Goal: Task Accomplishment & Management: Manage account settings

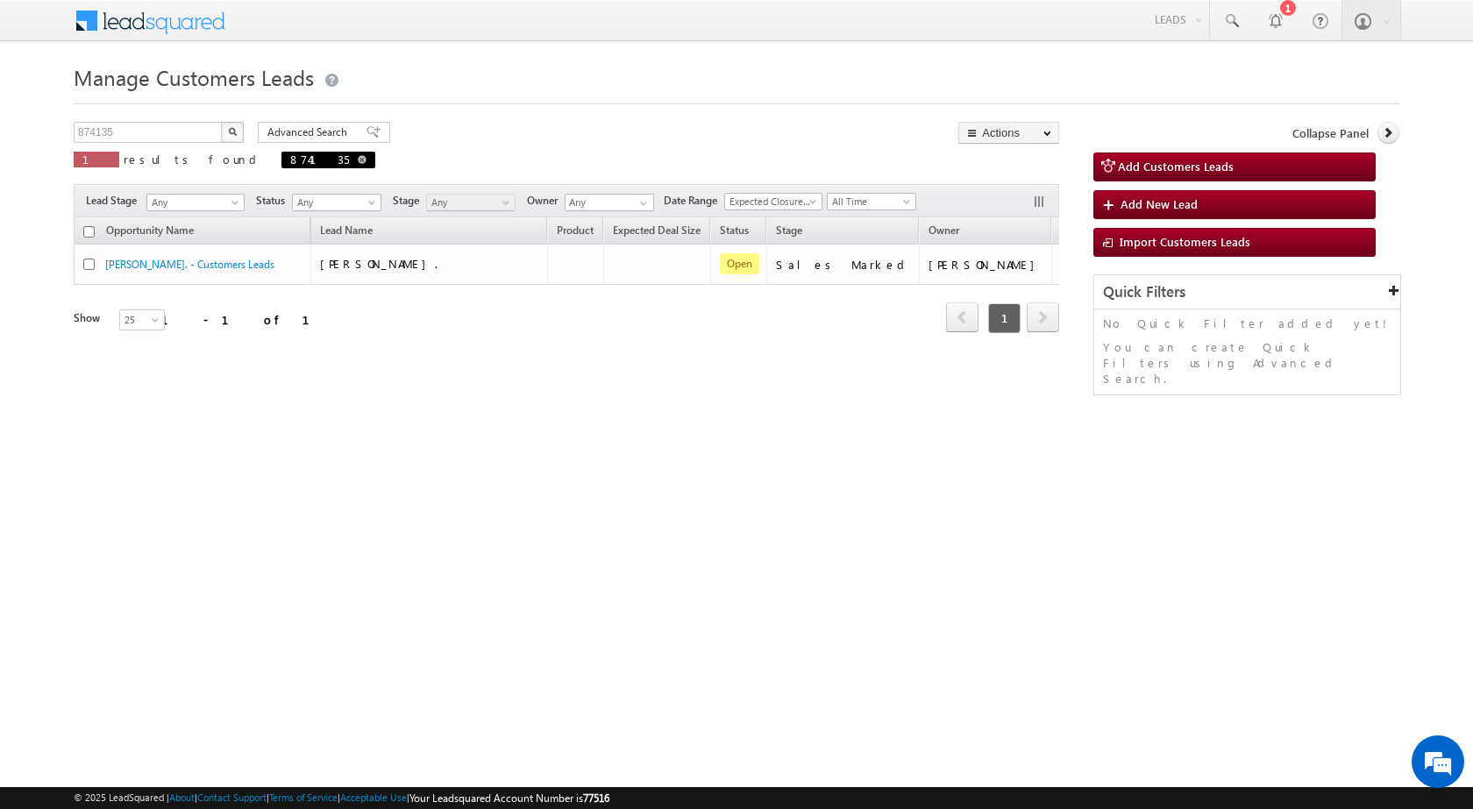
click at [358, 157] on span at bounding box center [362, 159] width 9 height 9
type input "Search Customers Leads"
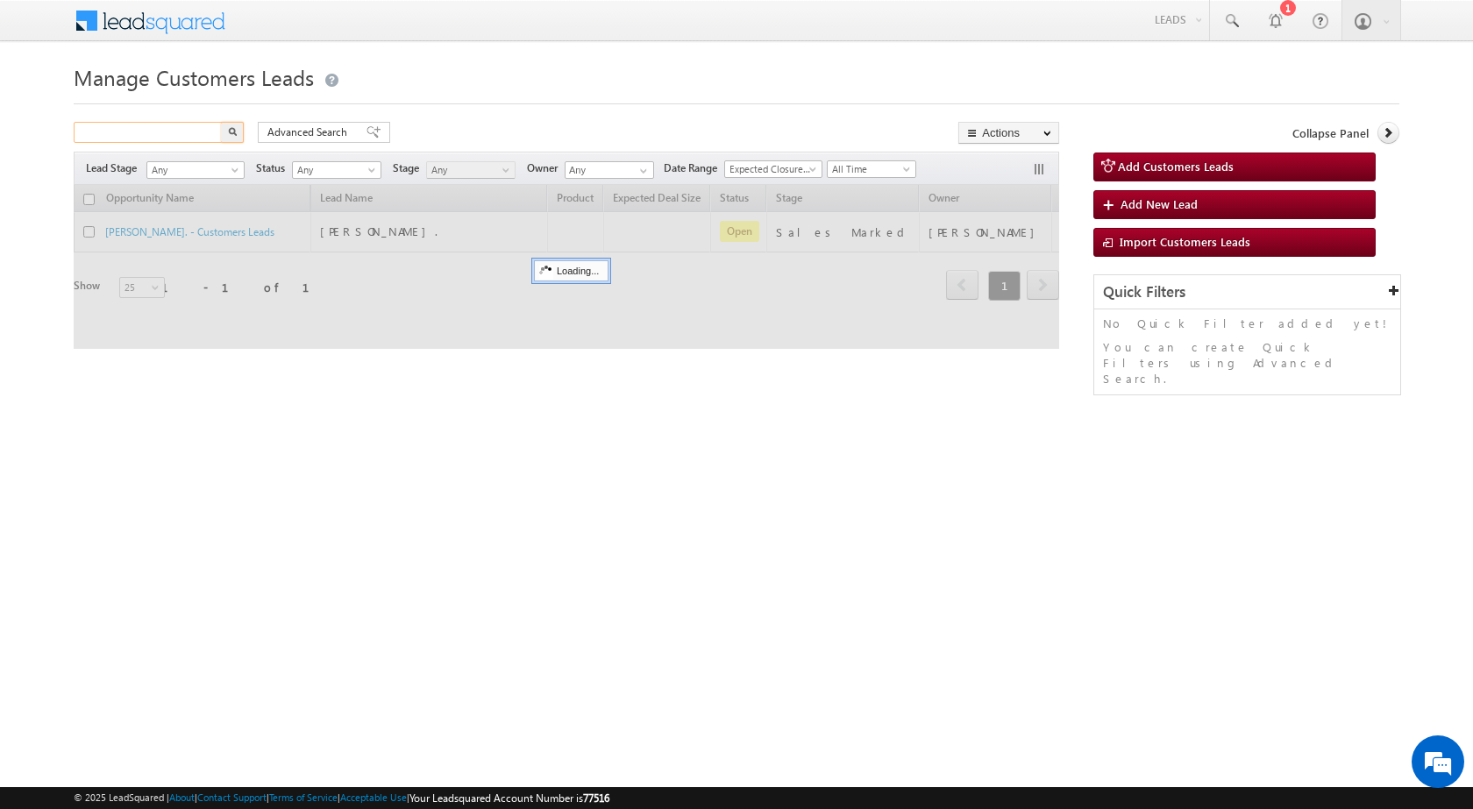
click at [212, 132] on input "text" at bounding box center [149, 132] width 150 height 21
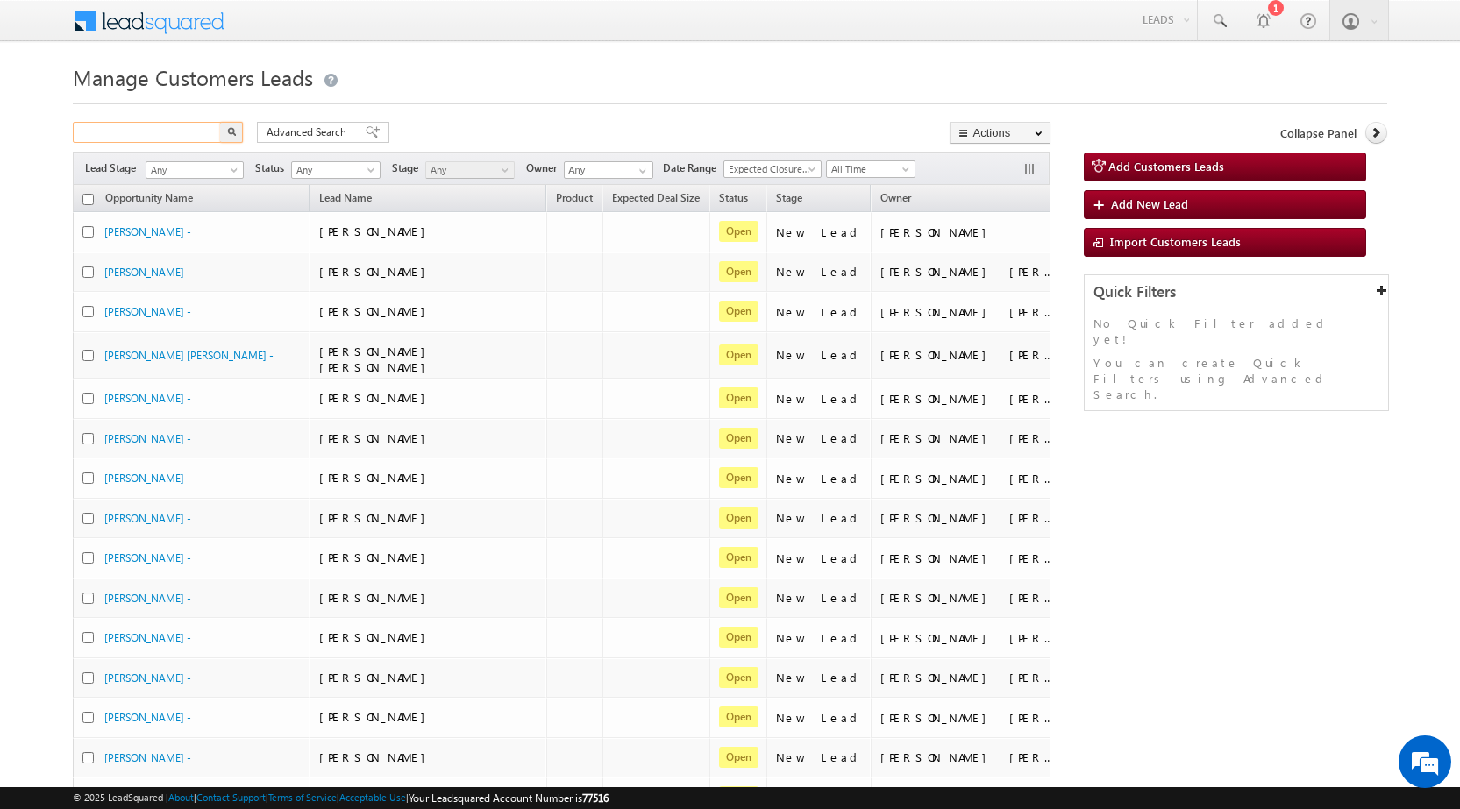
paste input "934215"
type input "934215"
click at [235, 132] on img "button" at bounding box center [231, 131] width 9 height 9
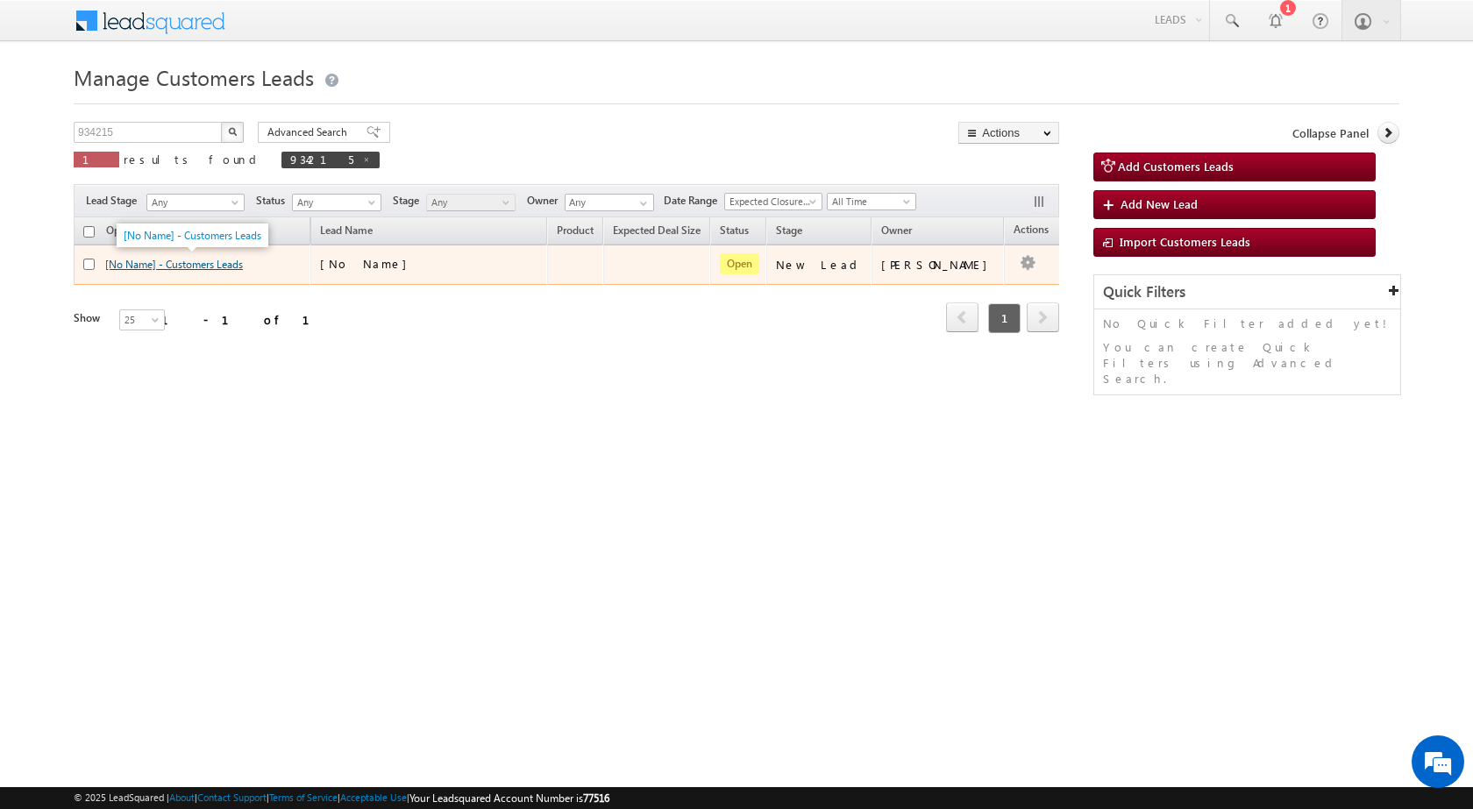
click at [172, 260] on link "[No Name] - Customers Leads" at bounding box center [174, 264] width 138 height 13
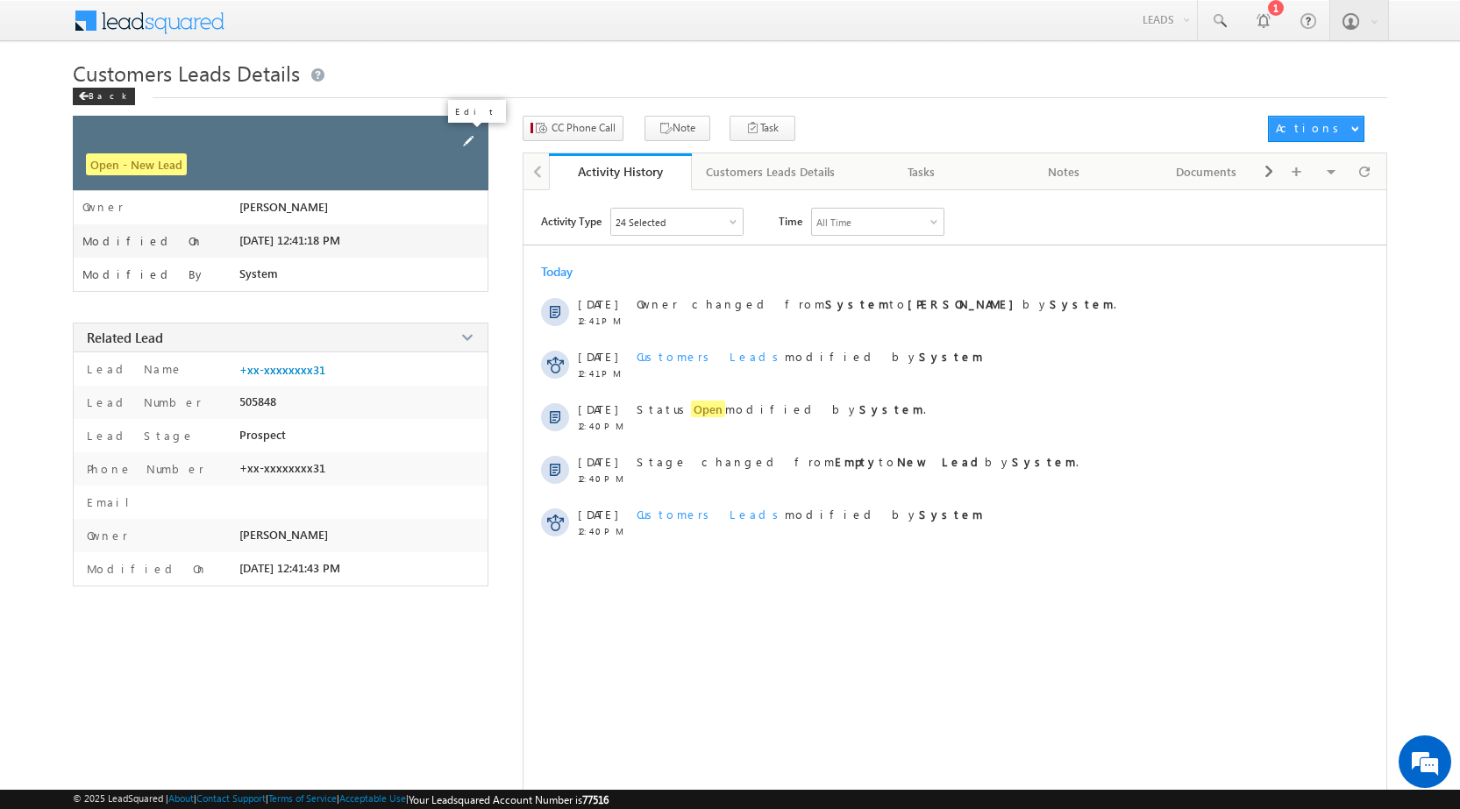
click at [466, 139] on span at bounding box center [468, 141] width 19 height 19
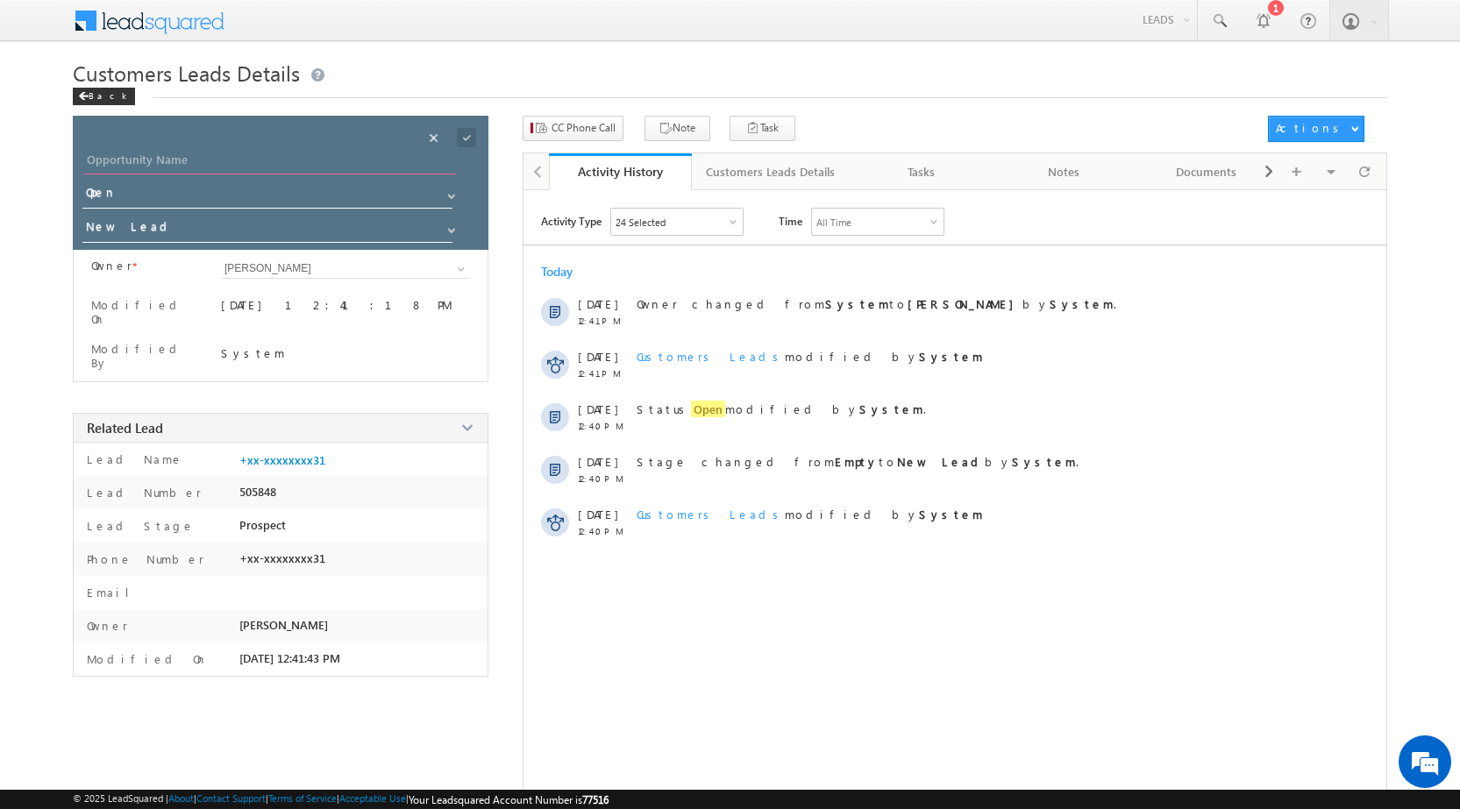
click at [294, 167] on input "Opportunity Name" at bounding box center [269, 162] width 373 height 25
paste input "RAMBHAROS VARMA"
type input "RAMBHAROS VARMA"
click at [247, 230] on input "New Lead" at bounding box center [268, 230] width 372 height 28
click at [257, 255] on link "Sales Marked" at bounding box center [268, 254] width 372 height 20
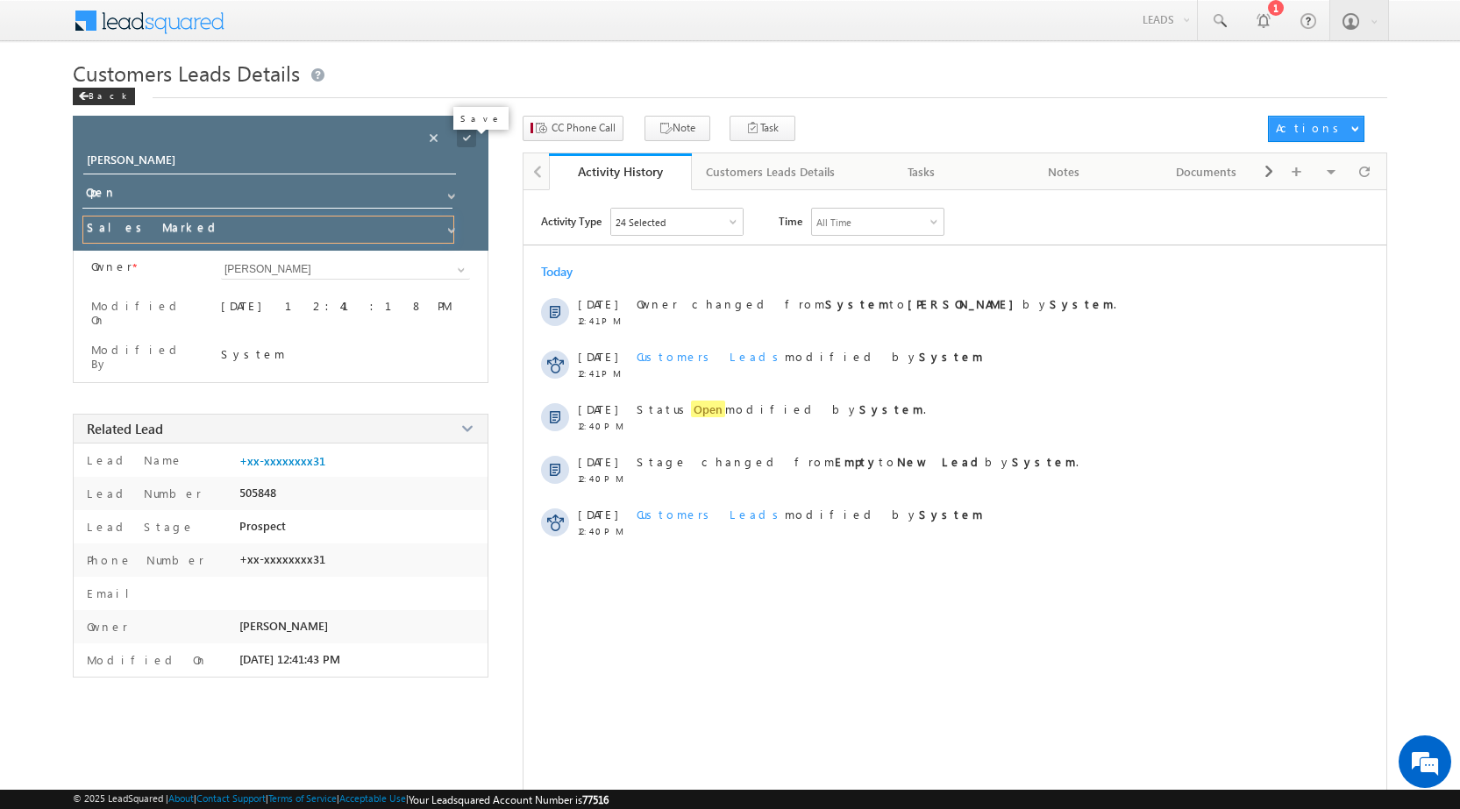
type input "Sales Marked"
click at [466, 140] on span at bounding box center [466, 137] width 19 height 19
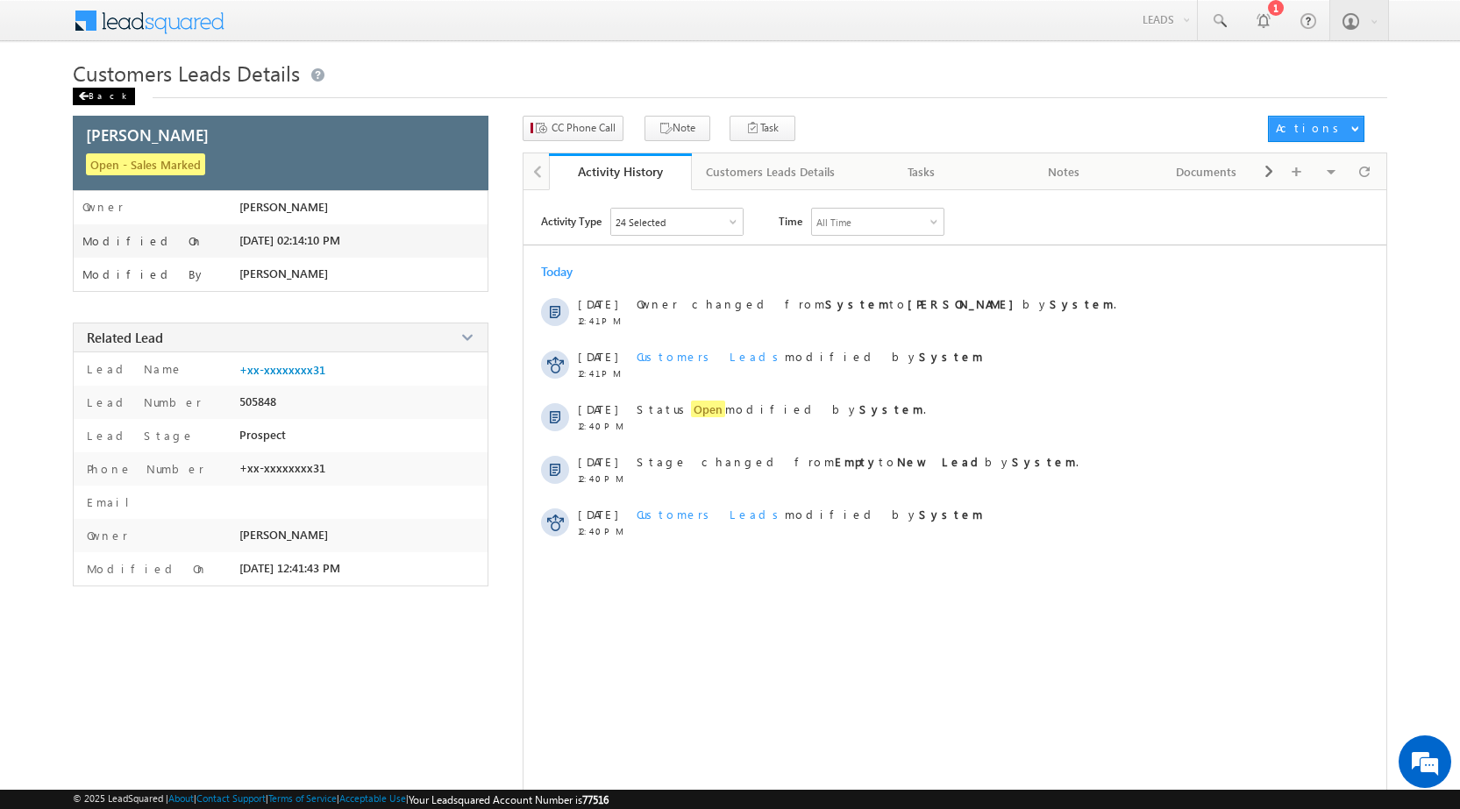
click at [110, 101] on div "Back" at bounding box center [104, 97] width 62 height 18
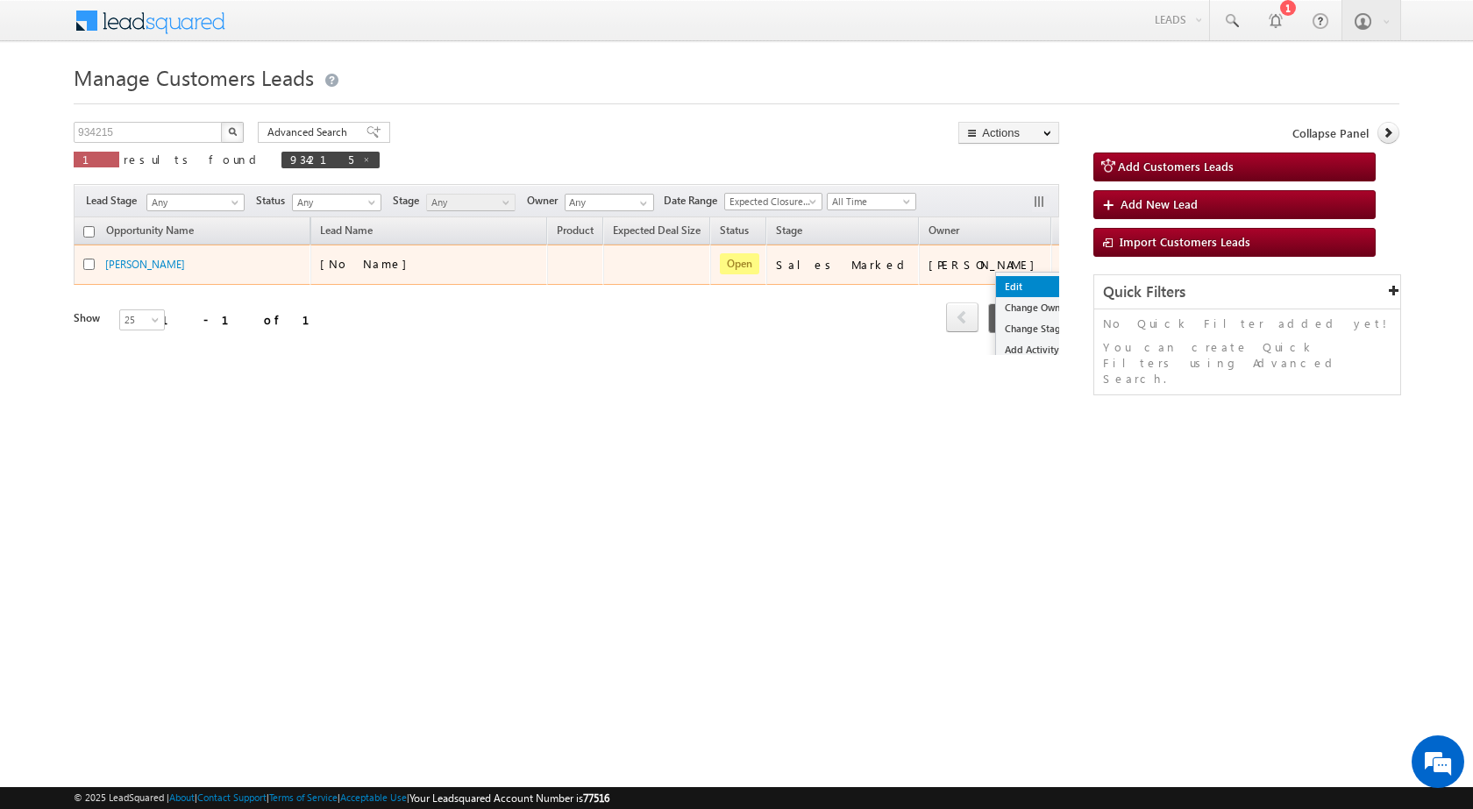
click at [997, 288] on link "Edit" at bounding box center [1040, 286] width 88 height 21
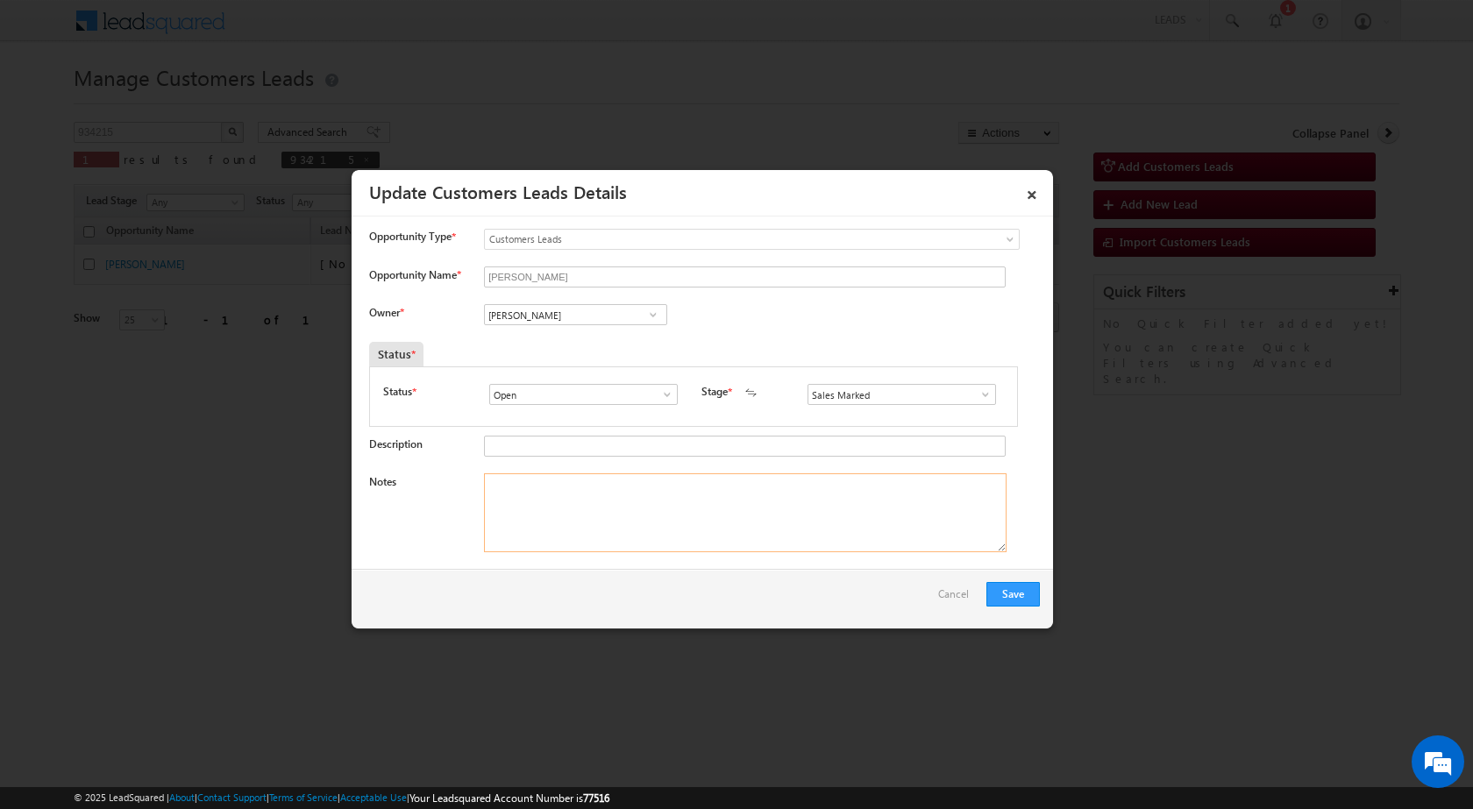
click at [737, 516] on textarea "Notes" at bounding box center [745, 512] width 523 height 79
paste textarea "Mobile number - 9610599931 / Name - RAMBHAROS VARMA / Construction Loan / Lv - …"
click at [732, 544] on textarea "Mobile number - 9610599931 / Name - RAMBHAROS VARMA / Construction Loan / Lv - …" at bounding box center [745, 512] width 523 height 79
type textarea "Mobile number - 9610599931 / Name - RAMBHAROS VARMA / Construction Loan / Lv - …"
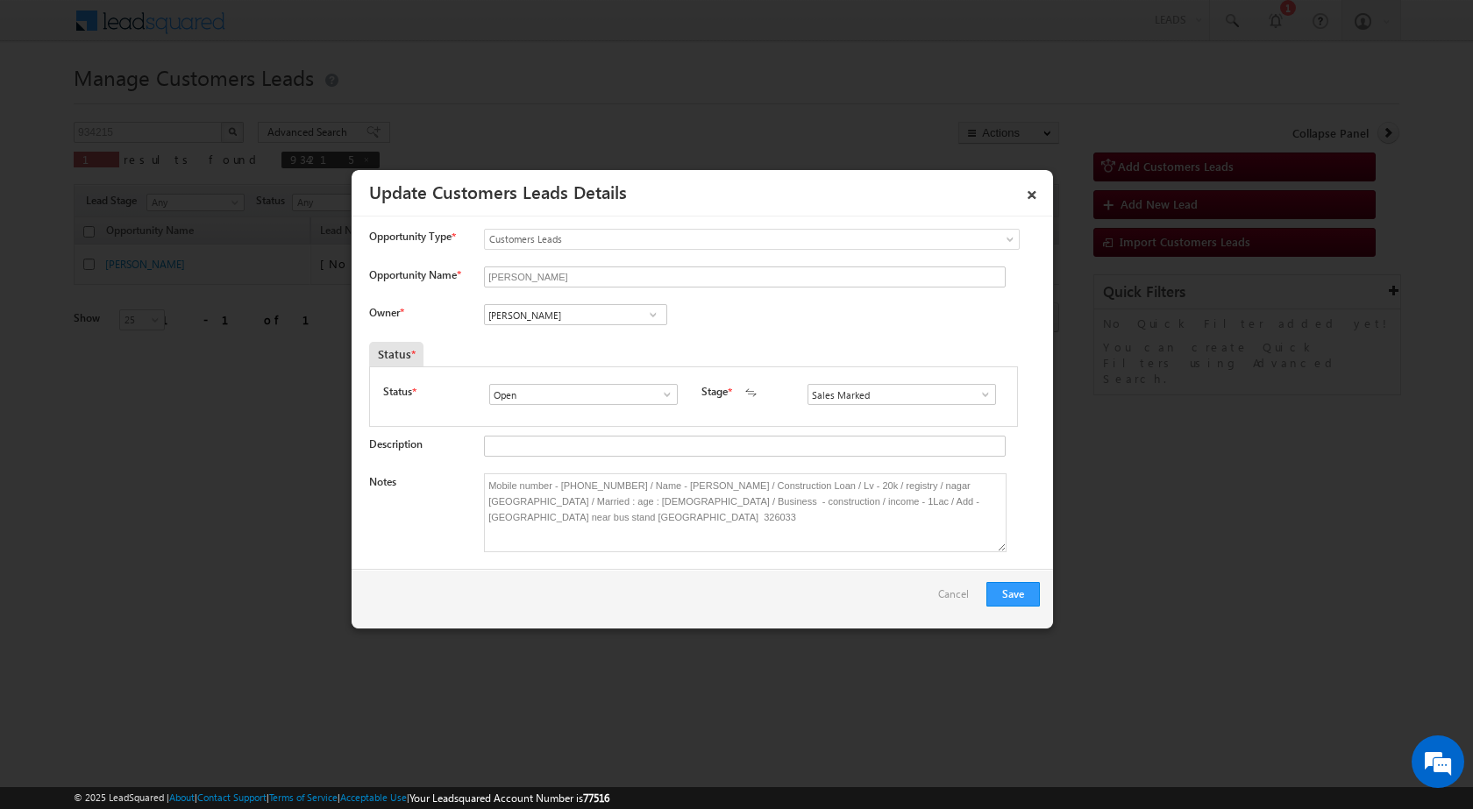
click at [552, 319] on input "[PERSON_NAME]" at bounding box center [575, 314] width 183 height 21
paste input "suresh.verma@sgrlimited.in"
click at [542, 352] on span "suresh.verma@sgrlimited.in" at bounding box center [570, 349] width 158 height 13
type input "Suresh Verma"
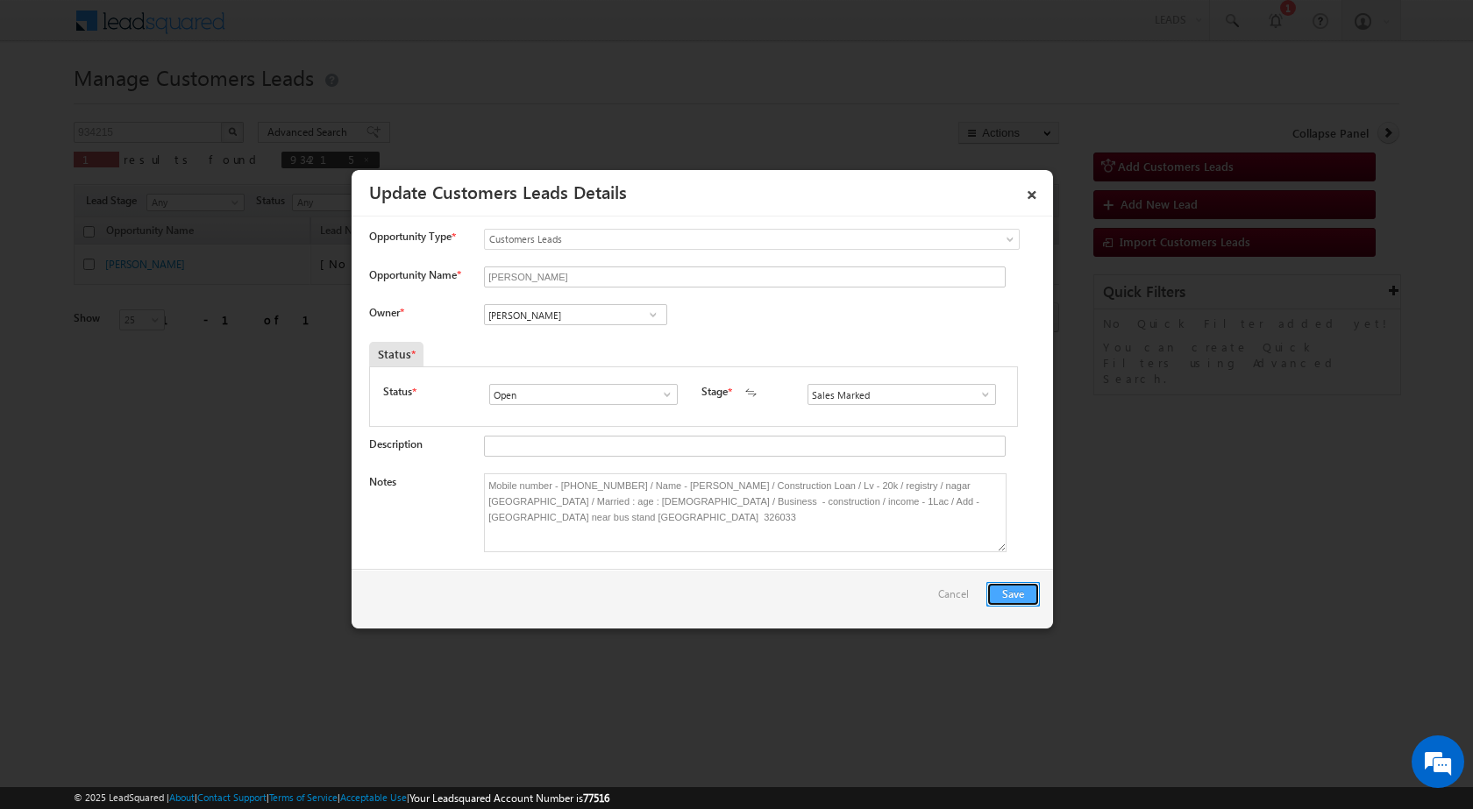
click at [997, 592] on button "Save" at bounding box center [1012, 594] width 53 height 25
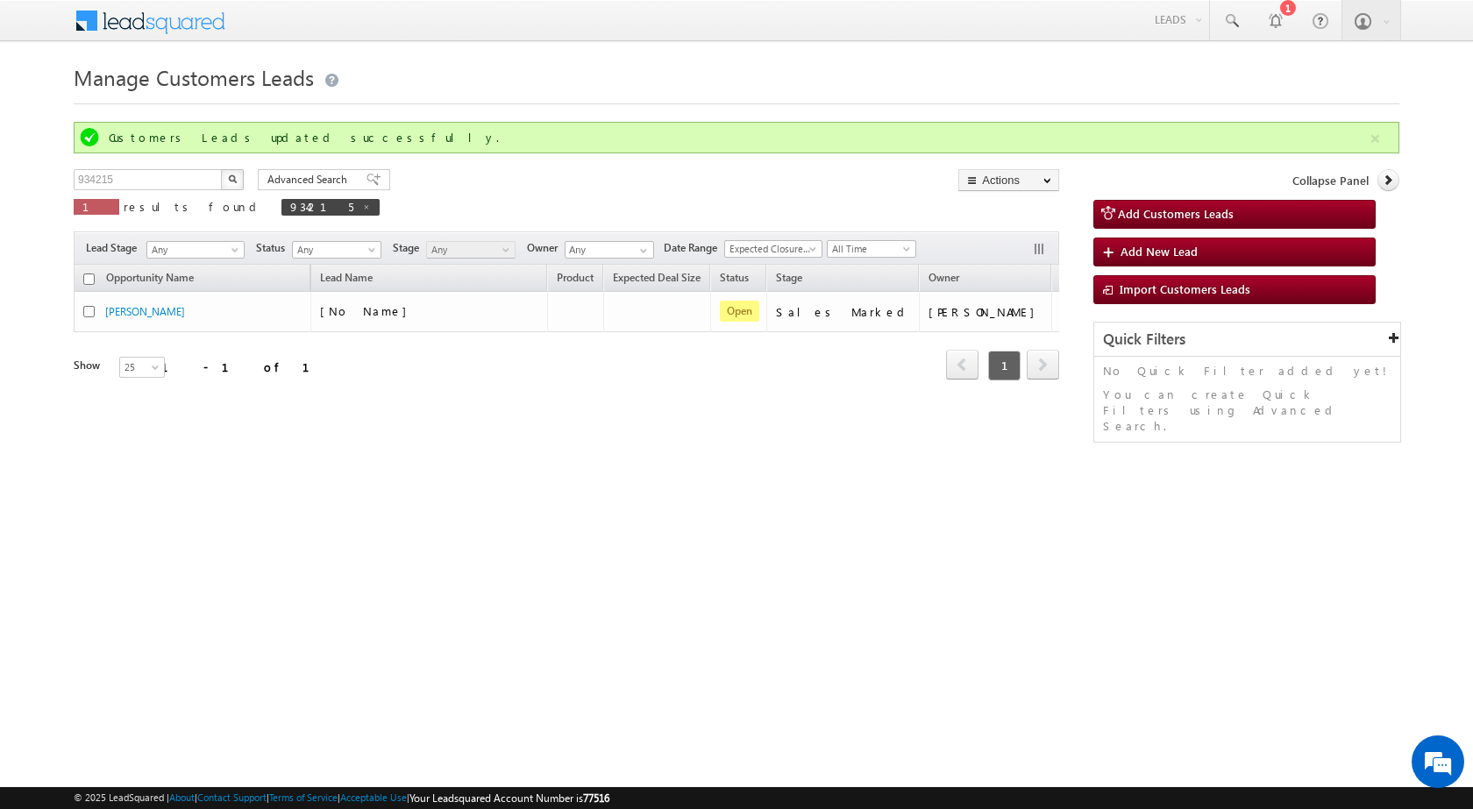
drag, startPoint x: 1355, startPoint y: 624, endPoint x: 721, endPoint y: 444, distance: 660.0
click at [1343, 541] on html "Menu Surbhi Dhadve sitar a5@ks erve." at bounding box center [736, 270] width 1473 height 541
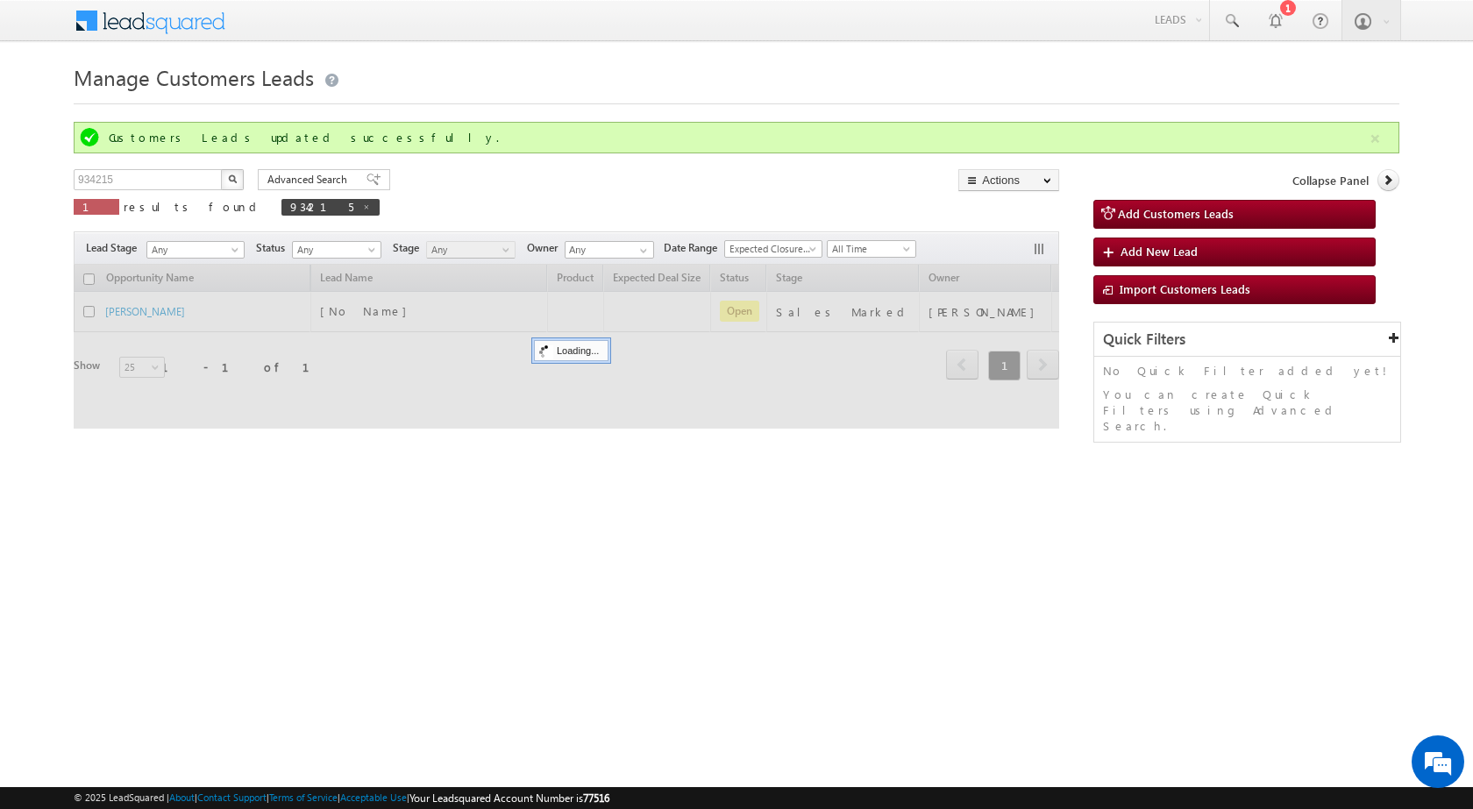
click at [661, 541] on html "Menu Surbhi Dhadve sitar a5@ks erve." at bounding box center [736, 270] width 1473 height 541
